Goal: Task Accomplishment & Management: Use online tool/utility

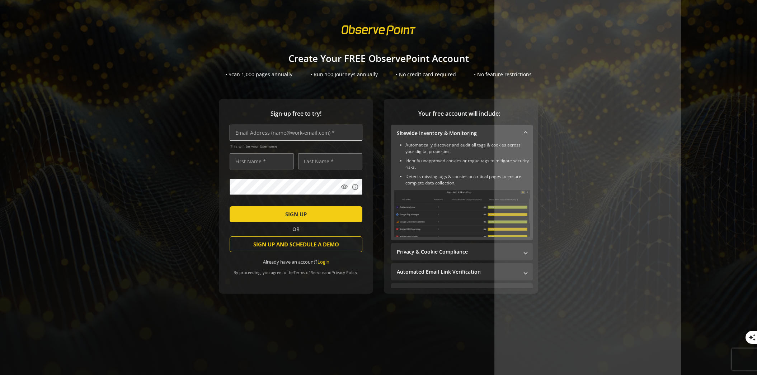
click at [327, 136] on input "text" at bounding box center [295, 133] width 133 height 16
type input "[EMAIL_ADDRESS][DOMAIN_NAME]"
type input "Simmone"
type input "[PERSON_NAME]"
click at [300, 214] on span "SIGN UP" at bounding box center [296, 214] width 22 height 13
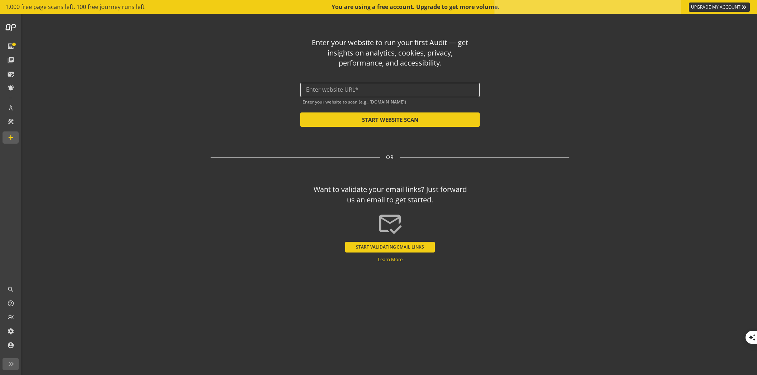
click at [352, 90] on input "text" at bounding box center [390, 89] width 168 height 7
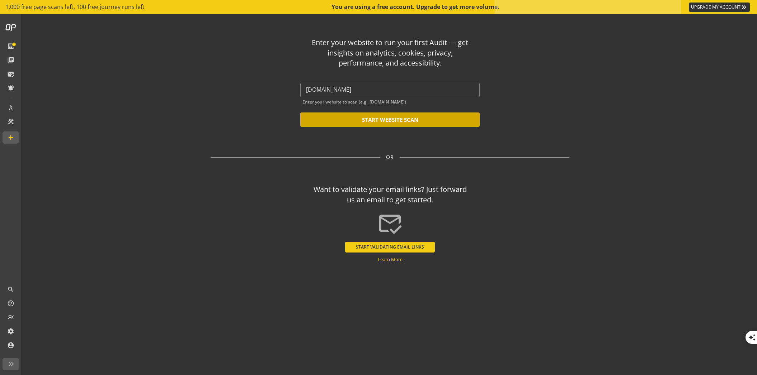
click at [378, 121] on button "START WEBSITE SCAN" at bounding box center [389, 120] width 179 height 14
type input "[URL][DOMAIN_NAME]"
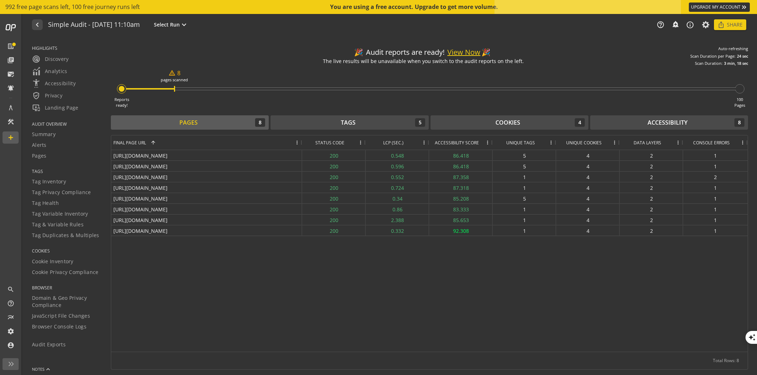
click at [462, 54] on button "View Now" at bounding box center [463, 52] width 33 height 10
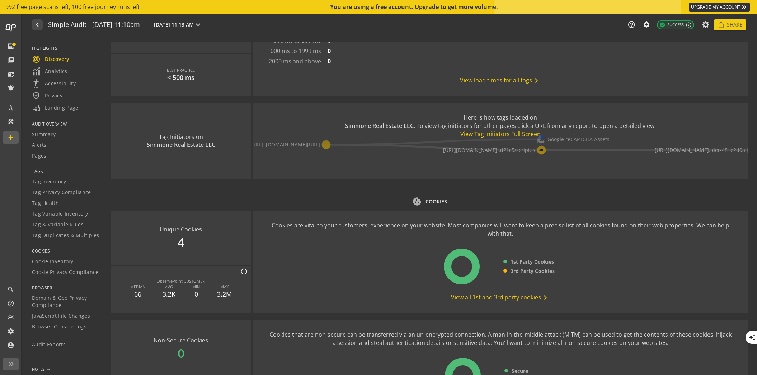
scroll to position [700, 0]
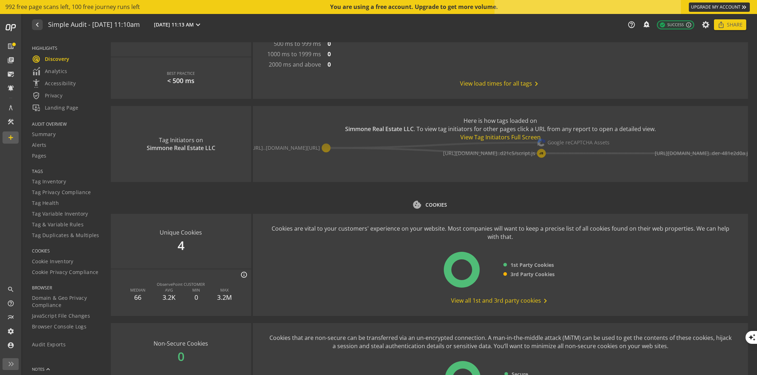
click at [541, 155] on div "Here is how tags loaded on Simmone Real Estate LLC . To view tag initiators for…" at bounding box center [500, 144] width 495 height 76
click at [568, 143] on use-case-widget-body "Here is how tags loaded on Simmone Real Estate LLC . To view tag initiators for…" at bounding box center [500, 129] width 495 height 46
click at [516, 139] on div "View Tag Initiators Full Screen" at bounding box center [500, 137] width 311 height 8
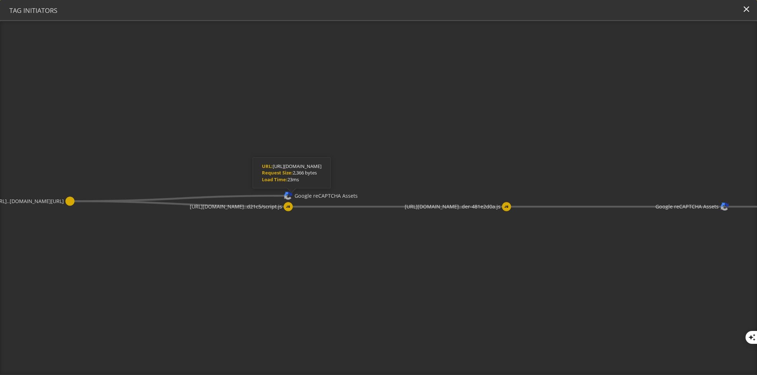
click at [316, 199] on icon "[URL]..[DOMAIN_NAME][URL] Google reCAPTCHA Assets [URL][DOMAIN_NAME]..d21c5/scr…" at bounding box center [378, 198] width 757 height 354
click at [745, 10] on mat-icon "close" at bounding box center [746, 9] width 10 height 10
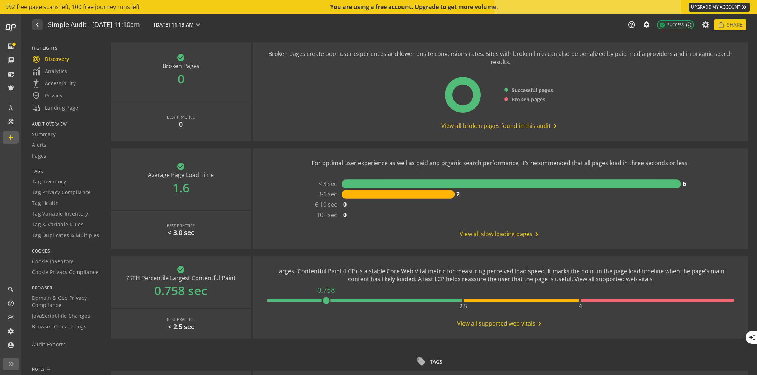
scroll to position [113, 0]
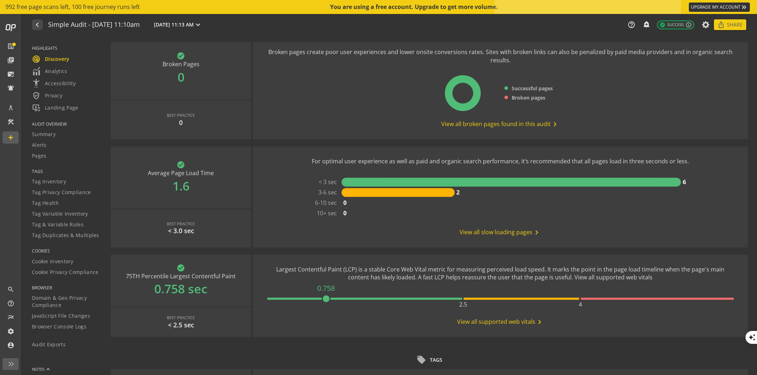
click at [553, 123] on mat-icon "chevron_right" at bounding box center [554, 124] width 9 height 9
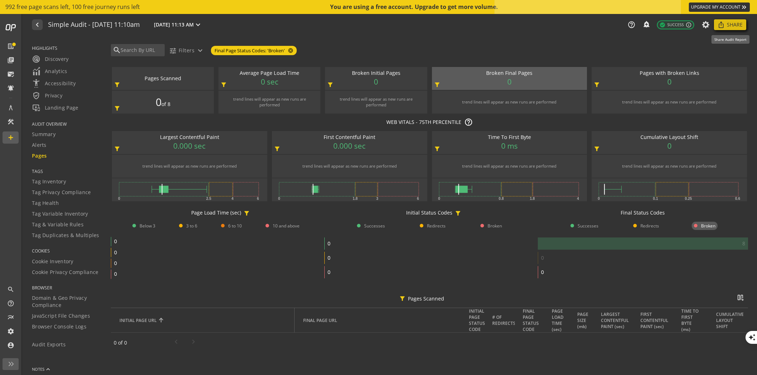
click at [721, 25] on mat-icon "ios_share" at bounding box center [720, 24] width 7 height 7
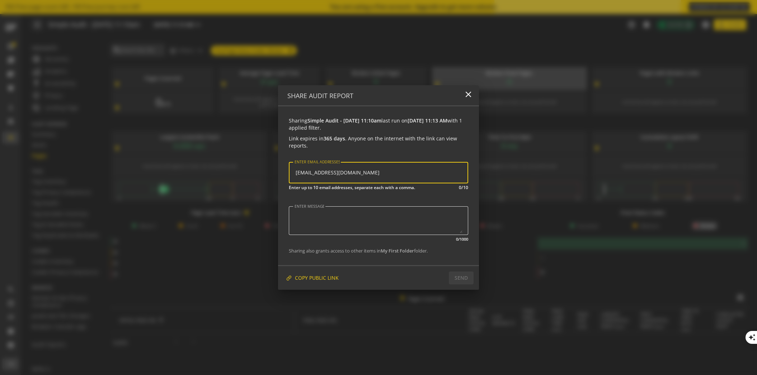
type input "[EMAIL_ADDRESS][DOMAIN_NAME]"
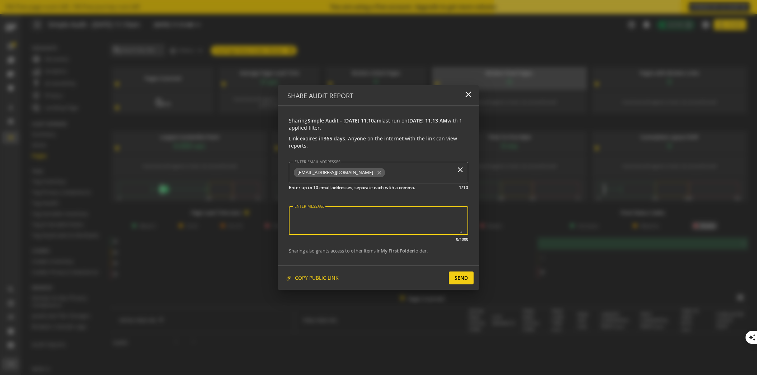
click at [371, 222] on textarea "ENTER MESSAGE" at bounding box center [378, 220] width 168 height 25
click at [463, 281] on span "SEND" at bounding box center [460, 278] width 13 height 13
